Goal: Check status

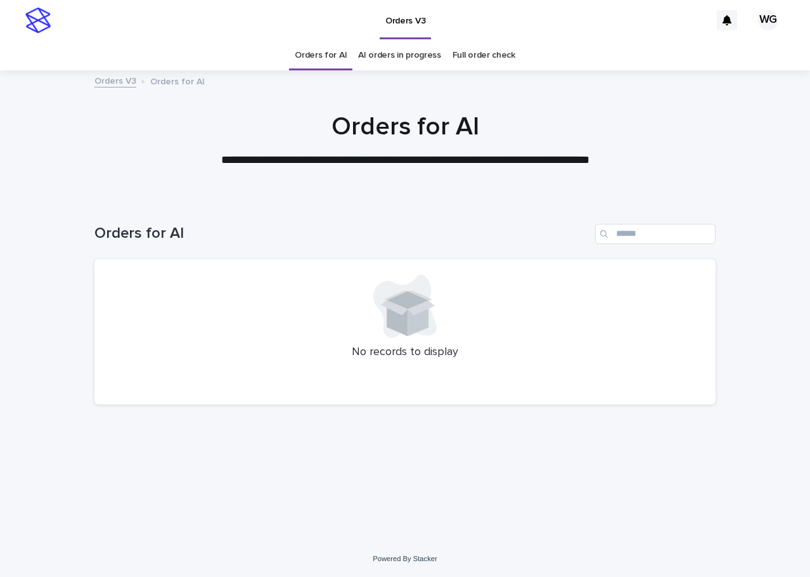
click at [427, 51] on link "AI orders in progress" at bounding box center [399, 56] width 83 height 30
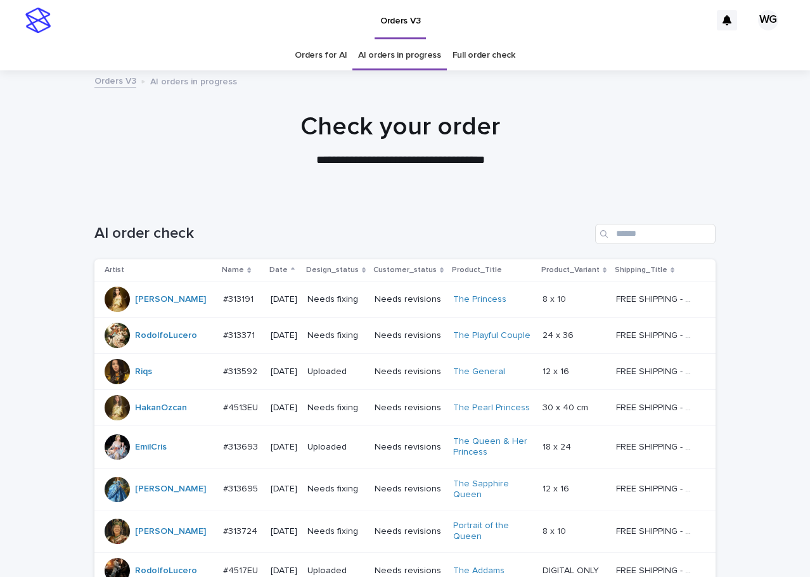
click at [278, 266] on div "Date" at bounding box center [283, 270] width 29 height 14
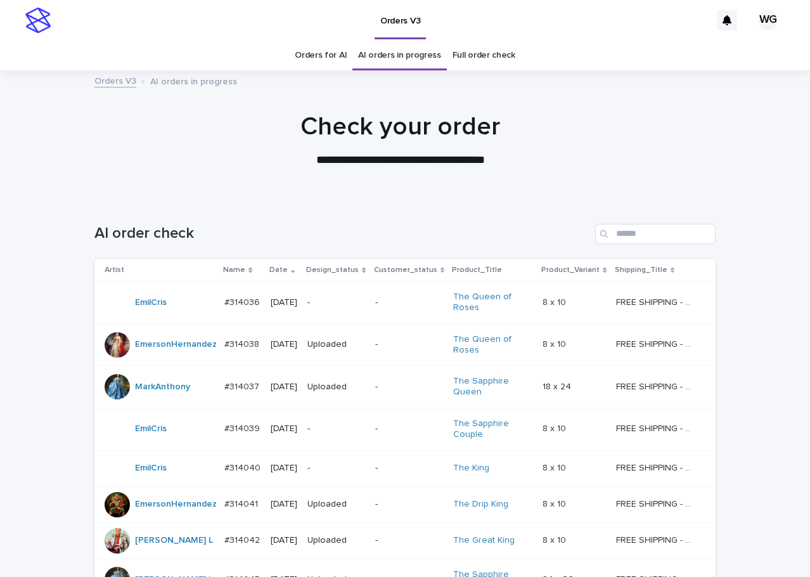
click at [399, 300] on p "-" at bounding box center [409, 302] width 68 height 11
